Goal: Transaction & Acquisition: Purchase product/service

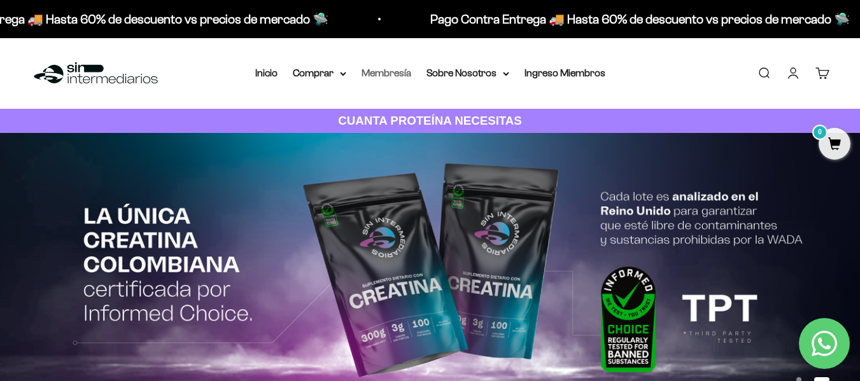
click at [383, 74] on link "Membresía" at bounding box center [386, 72] width 50 height 11
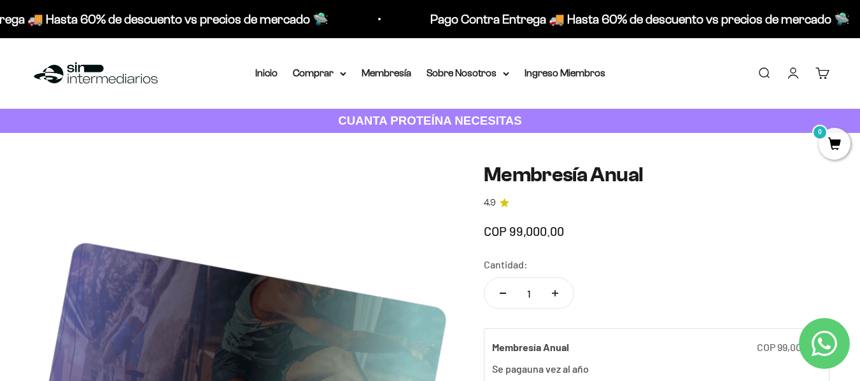
click at [587, 177] on h1 "Membresía Anual" at bounding box center [657, 175] width 346 height 22
click at [529, 174] on h1 "Membresía Anual" at bounding box center [657, 175] width 346 height 22
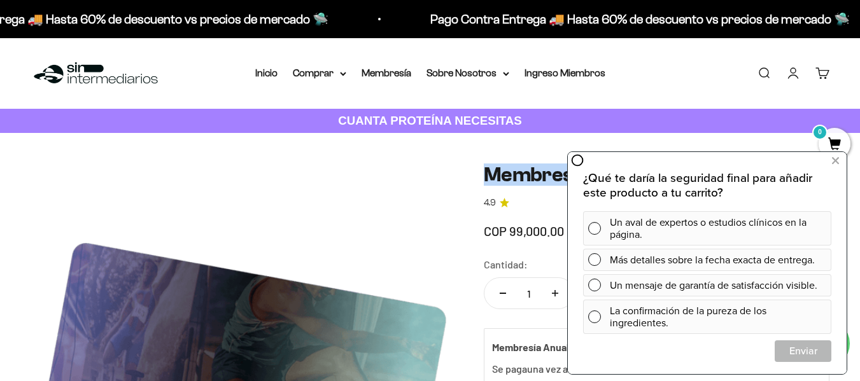
click at [87, 78] on img at bounding box center [96, 73] width 130 height 27
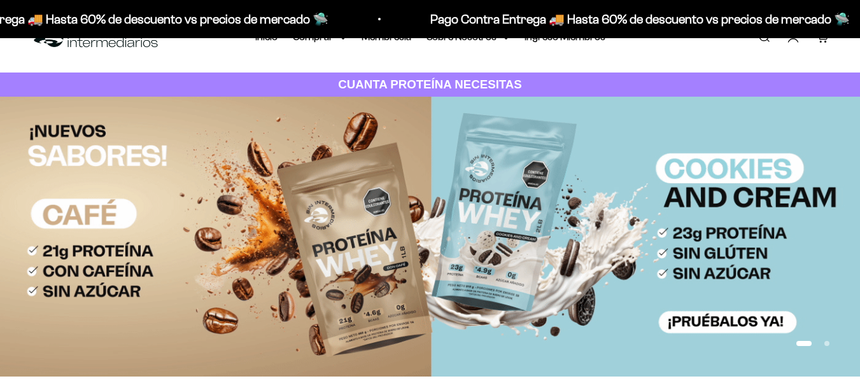
scroll to position [69, 0]
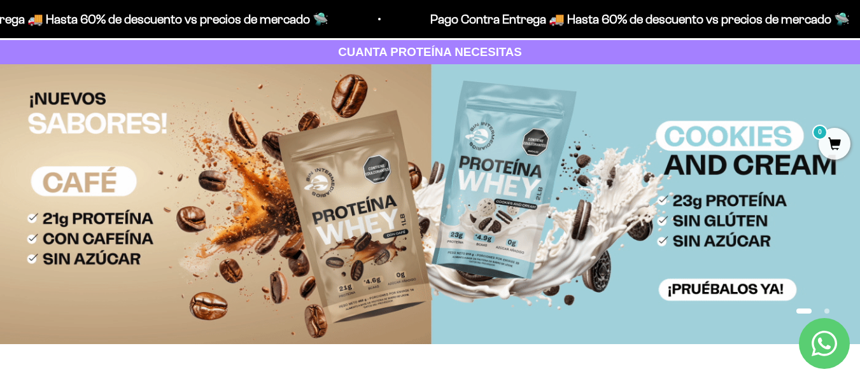
click at [571, 243] on img at bounding box center [430, 204] width 860 height 280
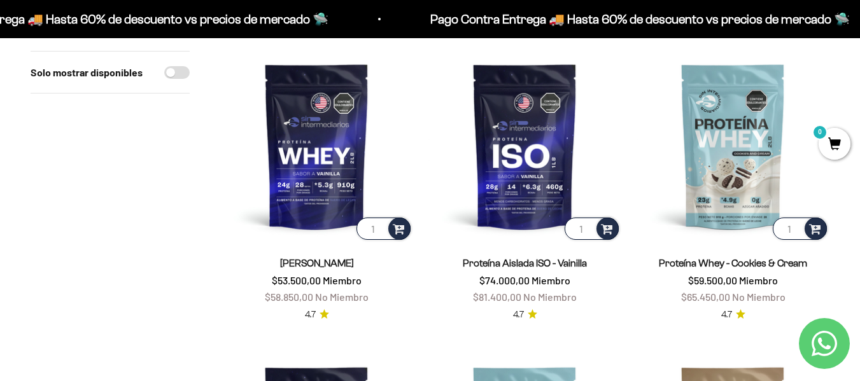
scroll to position [464, 0]
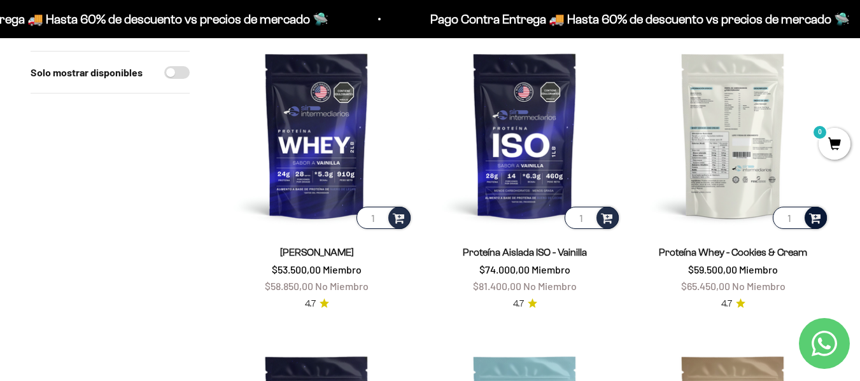
click at [818, 218] on span at bounding box center [815, 217] width 12 height 15
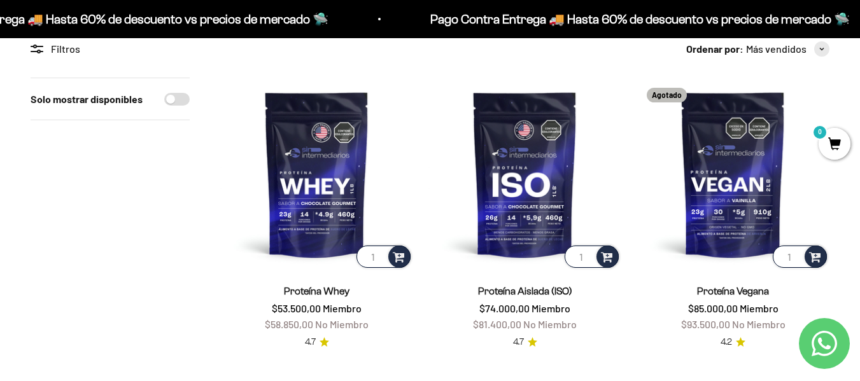
scroll to position [0, 0]
